Goal: Navigation & Orientation: Find specific page/section

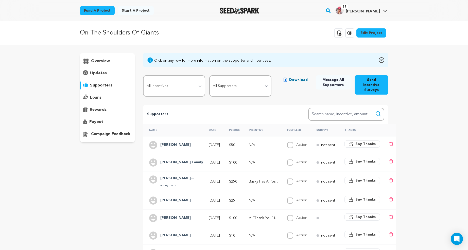
click at [99, 60] on p "overview" at bounding box center [100, 61] width 19 height 6
click at [98, 61] on p "overview" at bounding box center [100, 61] width 19 height 6
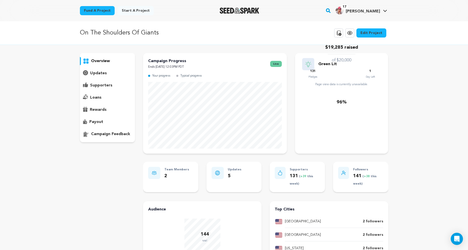
click at [97, 61] on p "overview" at bounding box center [100, 61] width 19 height 6
